Goal: Book appointment/travel/reservation

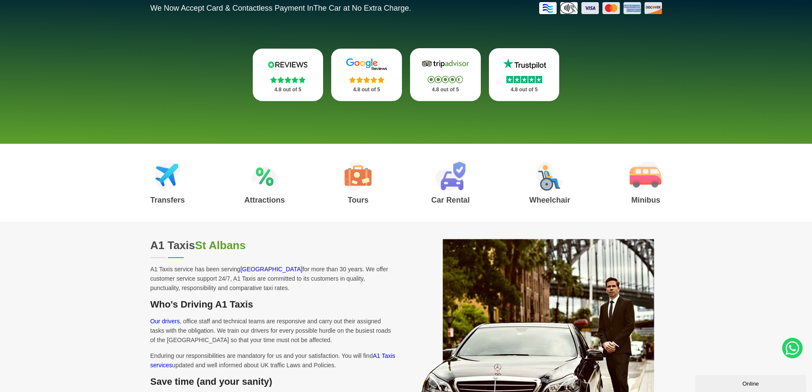
scroll to position [85, 0]
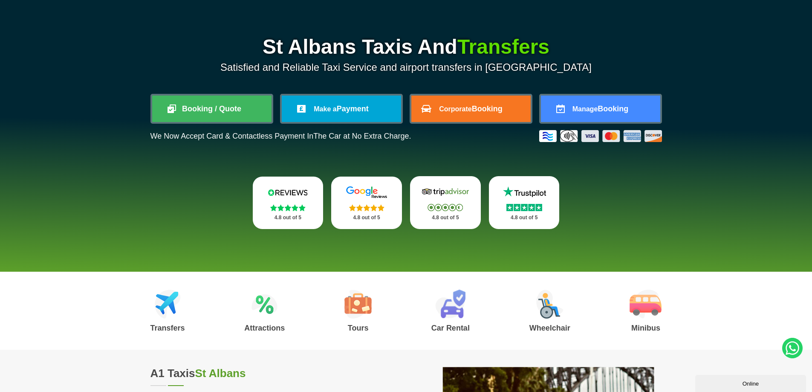
click at [230, 90] on div "St Albans Taxis And Transfers Satisfied and Reliable Taxi Service and airport t…" at bounding box center [405, 133] width 511 height 192
click at [224, 105] on link "Booking / Quote" at bounding box center [211, 108] width 119 height 26
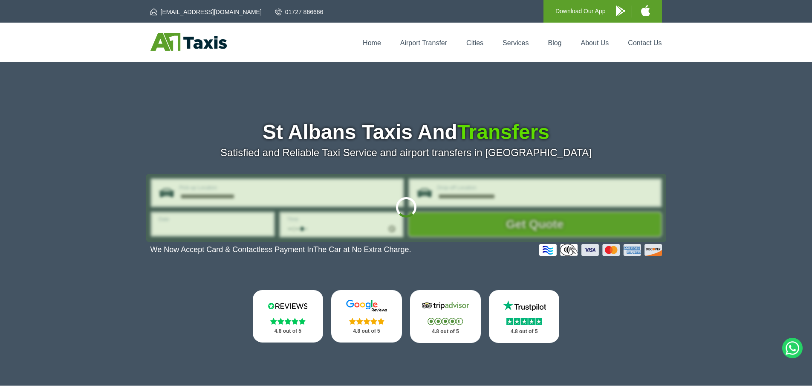
type input "**********"
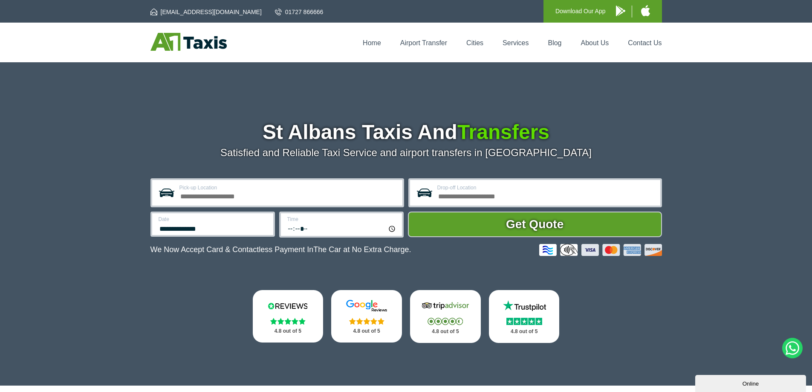
click at [219, 186] on label "Pick-up Location" at bounding box center [288, 187] width 218 height 5
click at [219, 190] on input "Pick-up Location" at bounding box center [288, 195] width 218 height 10
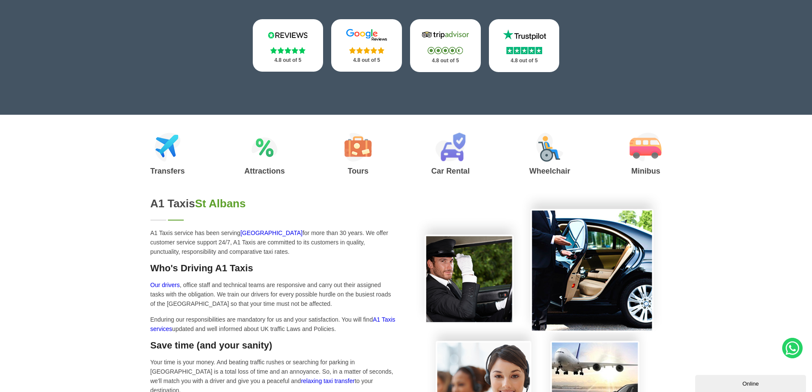
scroll to position [341, 0]
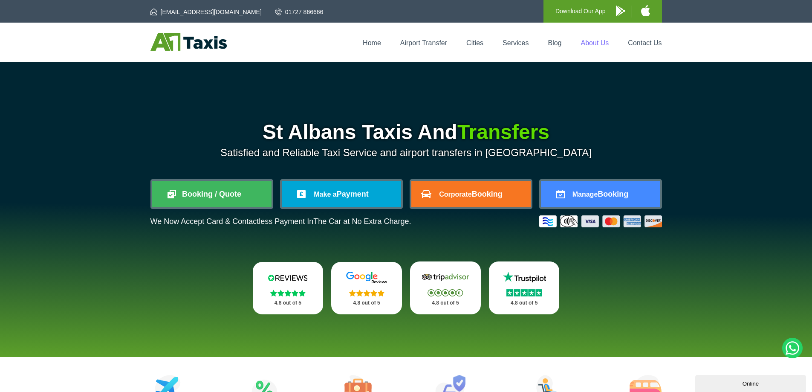
click at [591, 40] on link "About Us" at bounding box center [595, 42] width 28 height 7
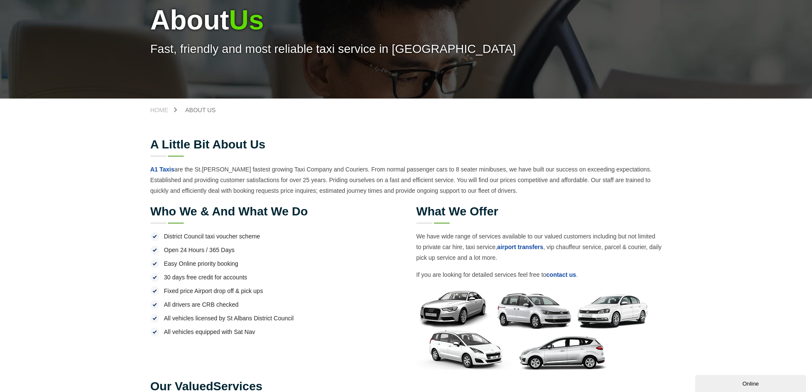
scroll to position [85, 0]
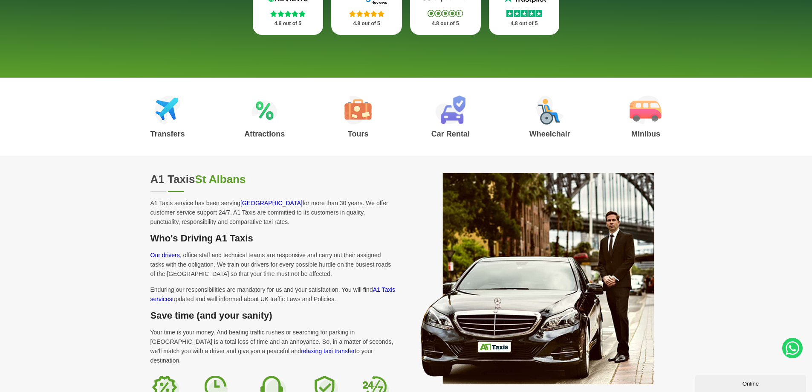
scroll to position [298, 0]
